Goal: Connect with others: Connect with others

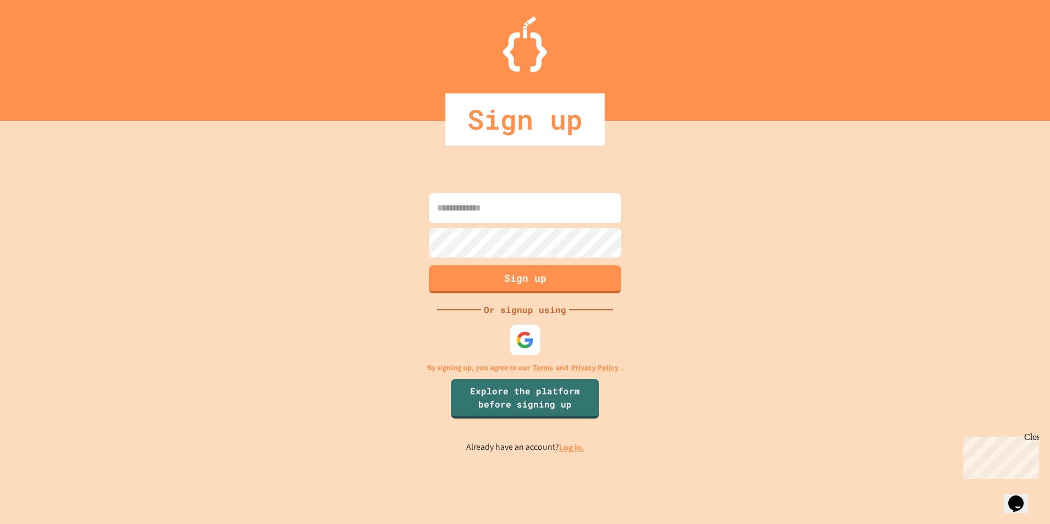
click at [518, 347] on img at bounding box center [525, 340] width 18 height 18
click at [523, 333] on img at bounding box center [525, 340] width 18 height 18
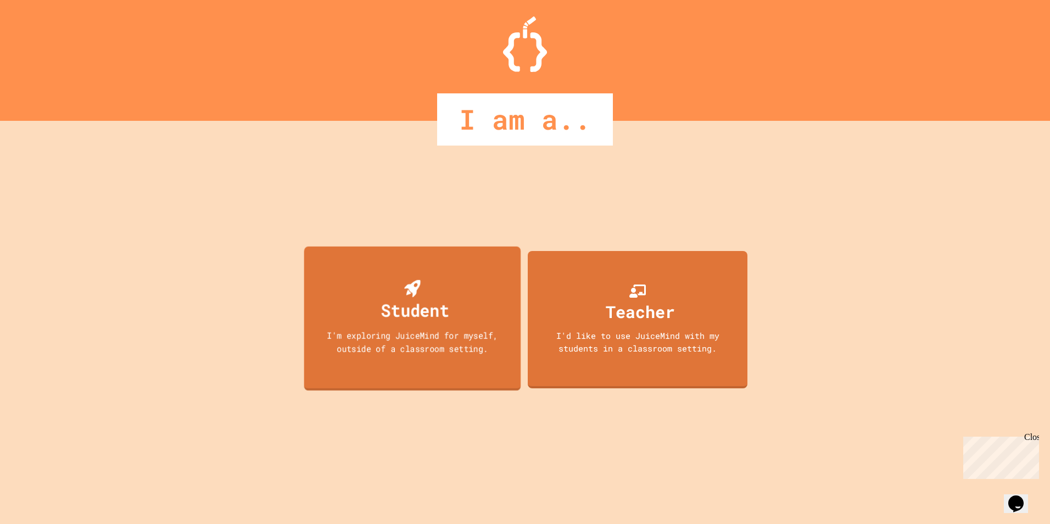
click at [398, 342] on div "I'm exploring JuiceMind for myself, outside of a classroom setting." at bounding box center [412, 342] width 195 height 26
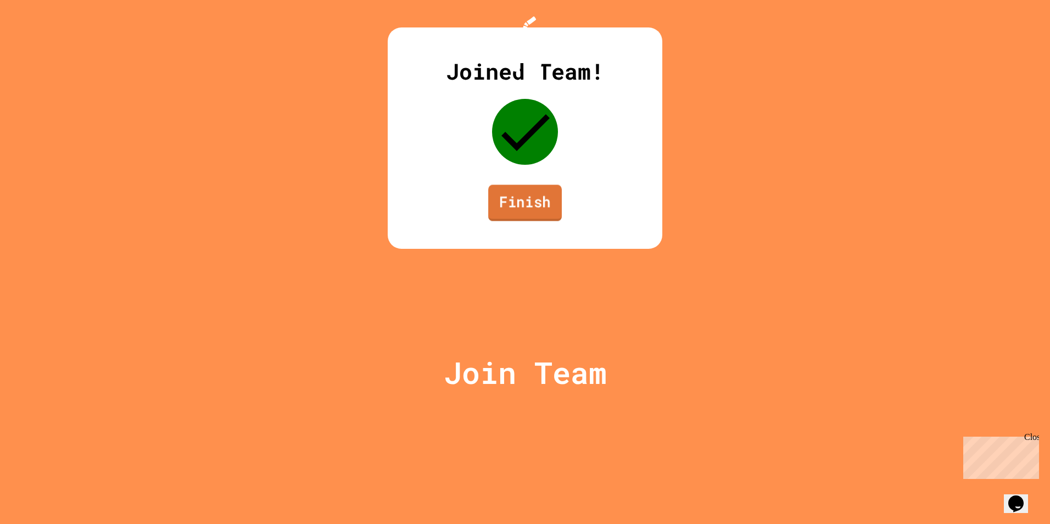
click at [500, 221] on link "Finish" at bounding box center [525, 203] width 74 height 36
